Goal: Information Seeking & Learning: Learn about a topic

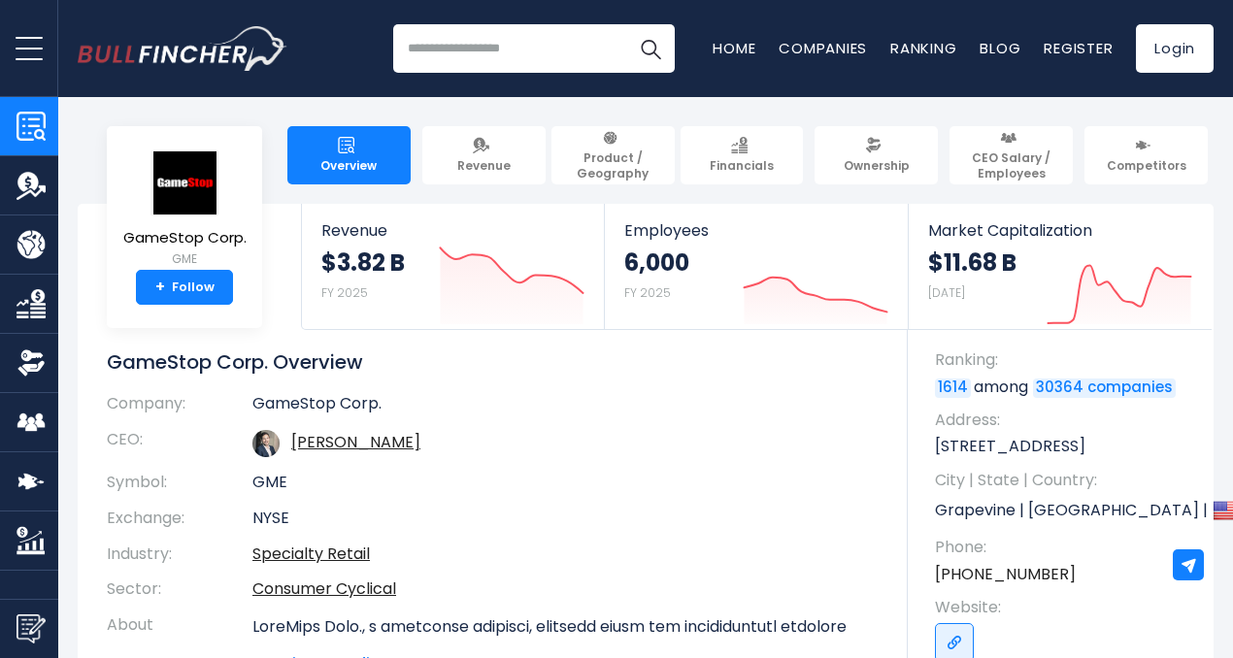
click at [687, 442] on td "[PERSON_NAME]" at bounding box center [565, 443] width 626 height 43
click at [468, 298] on icon "Created with Highcharts 12.1.2" at bounding box center [512, 284] width 146 height 82
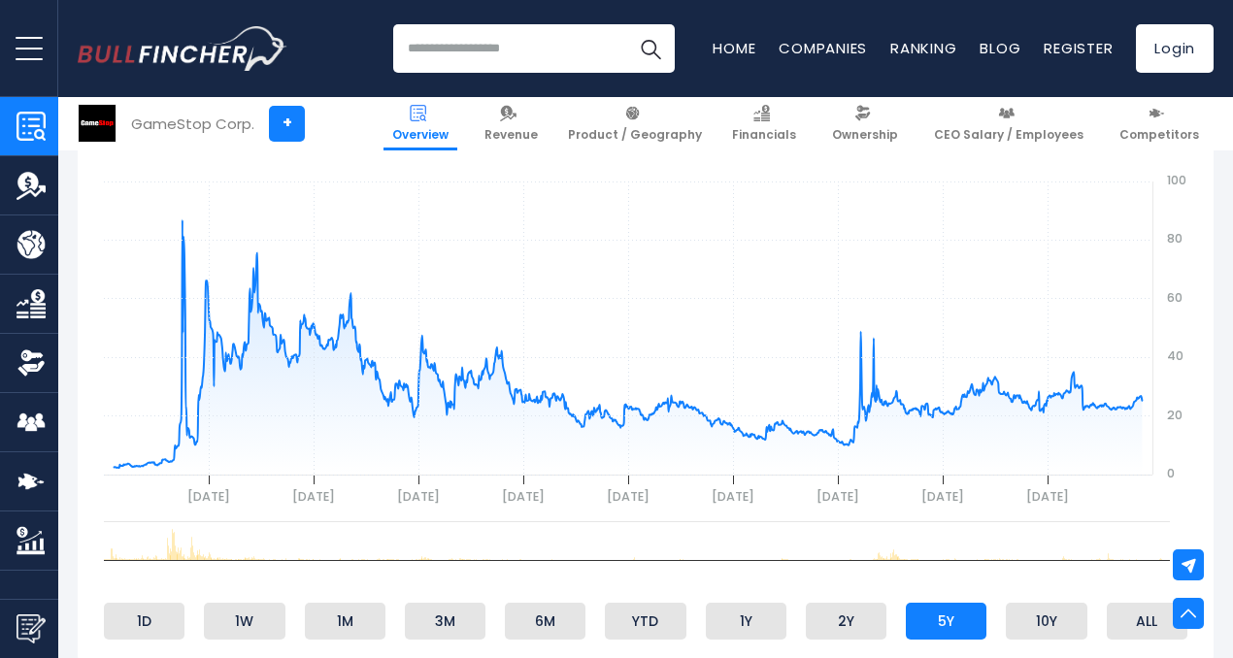
scroll to position [717, 0]
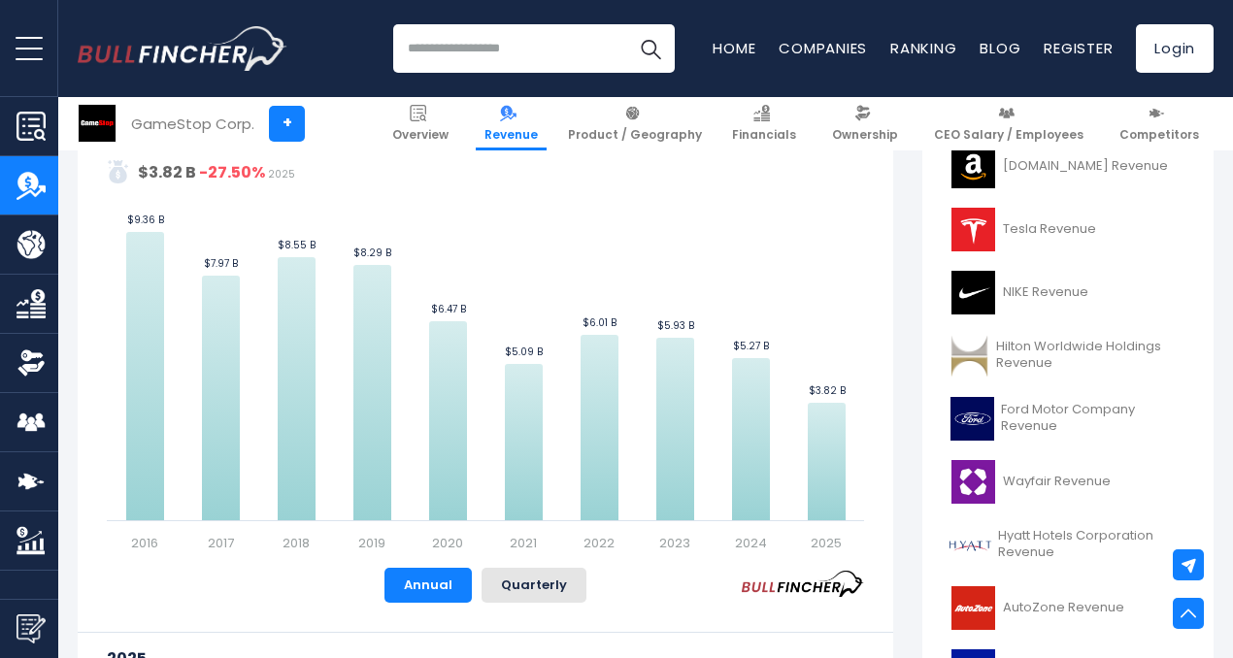
scroll to position [479, 0]
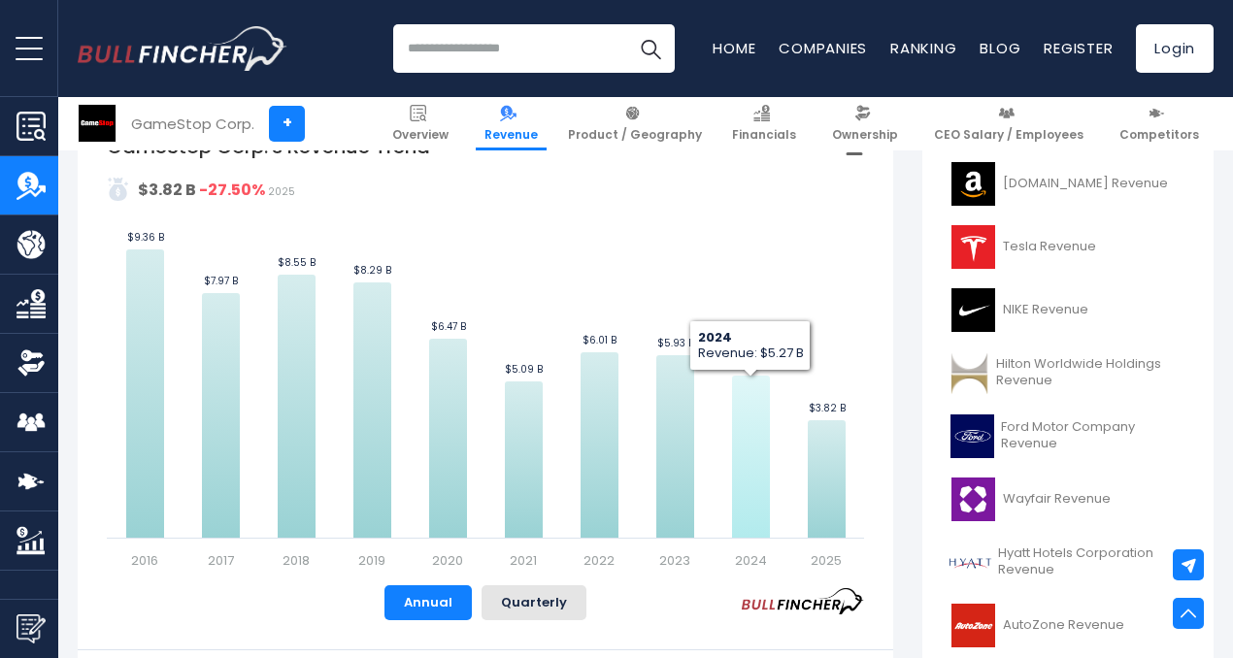
click at [740, 512] on icon "GameStop Corp.'s Revenue Trend" at bounding box center [751, 457] width 38 height 162
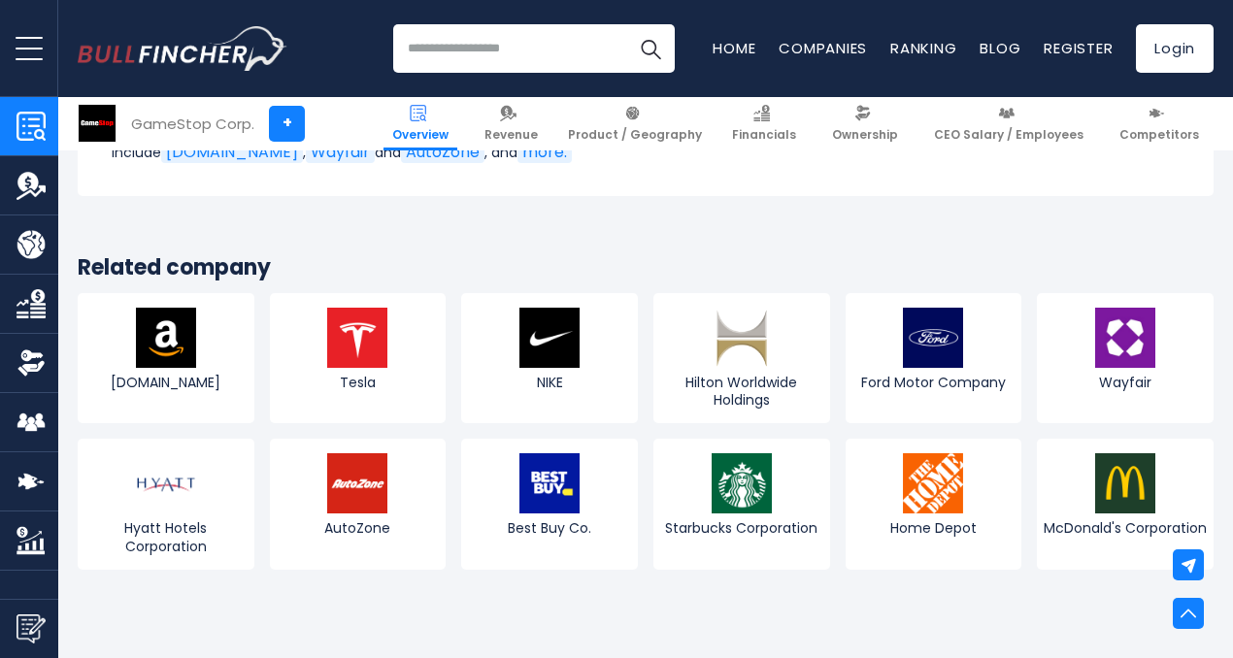
scroll to position [6938, 0]
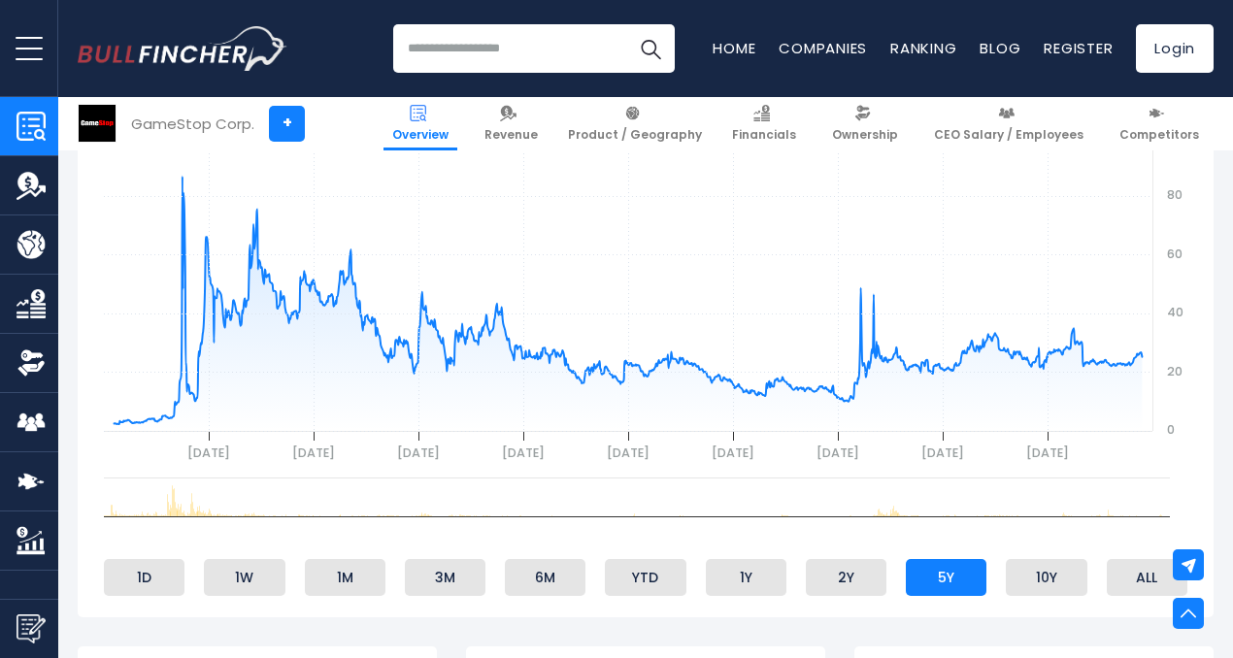
scroll to position [758, 0]
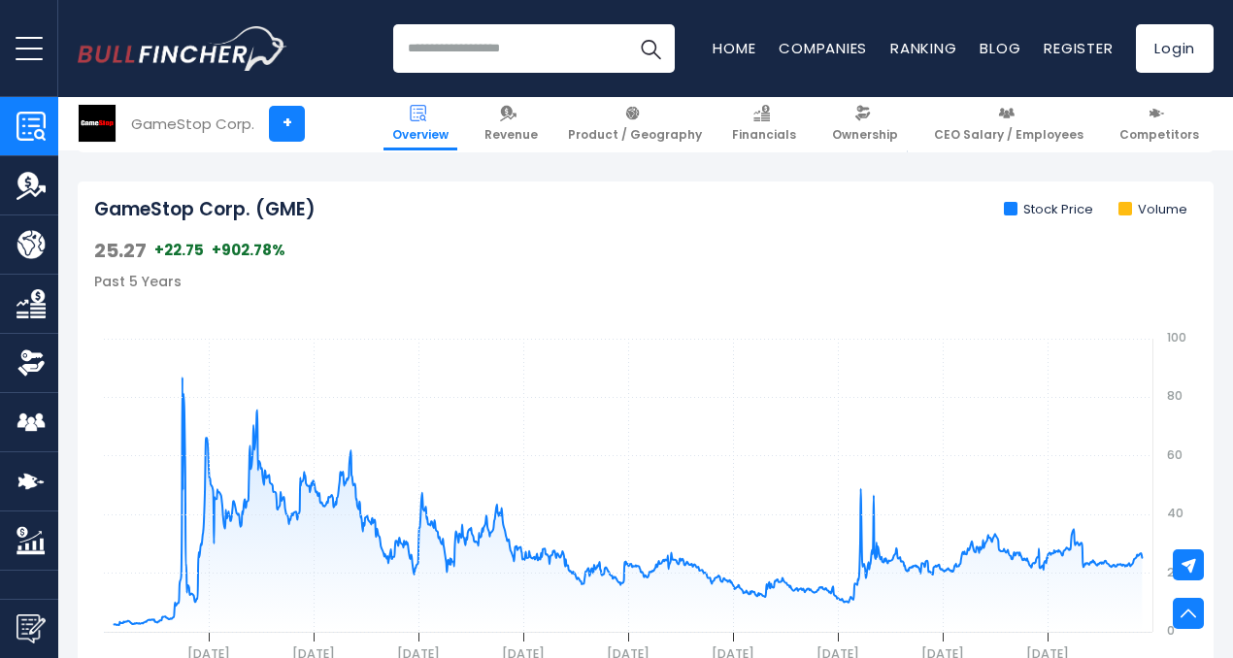
scroll to position [553, 0]
